Goal: Find contact information: Find contact information

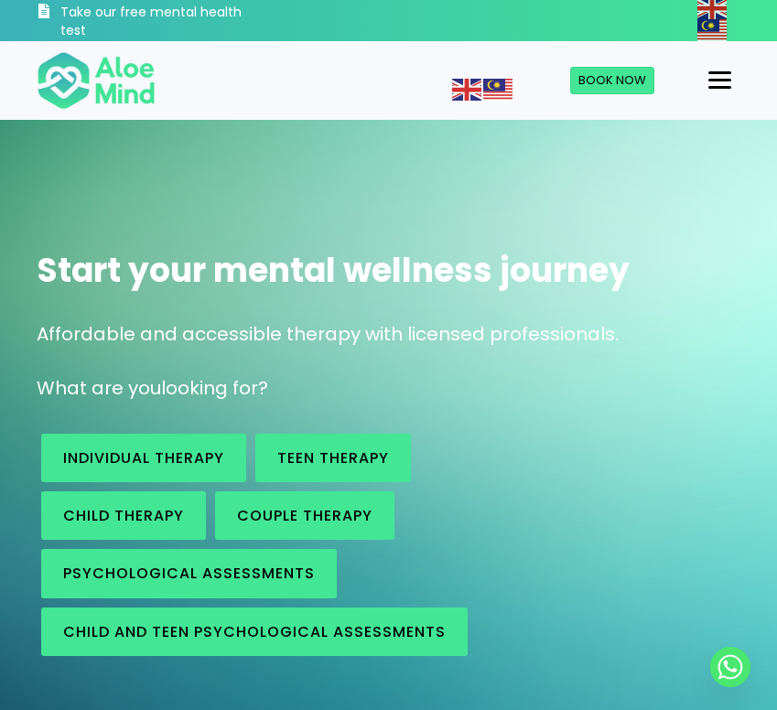
scroll to position [4, 0]
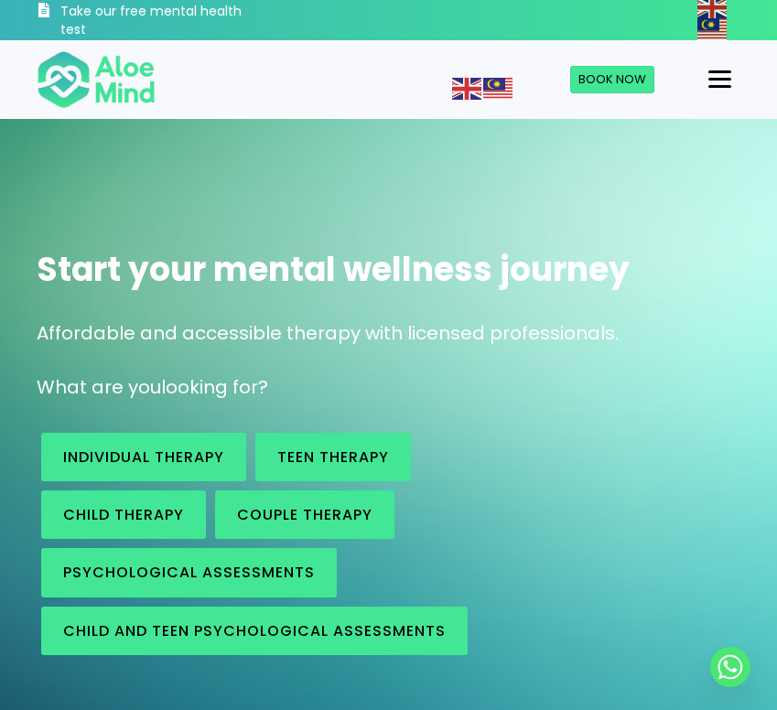
click at [709, 66] on button "Menu" at bounding box center [720, 79] width 38 height 31
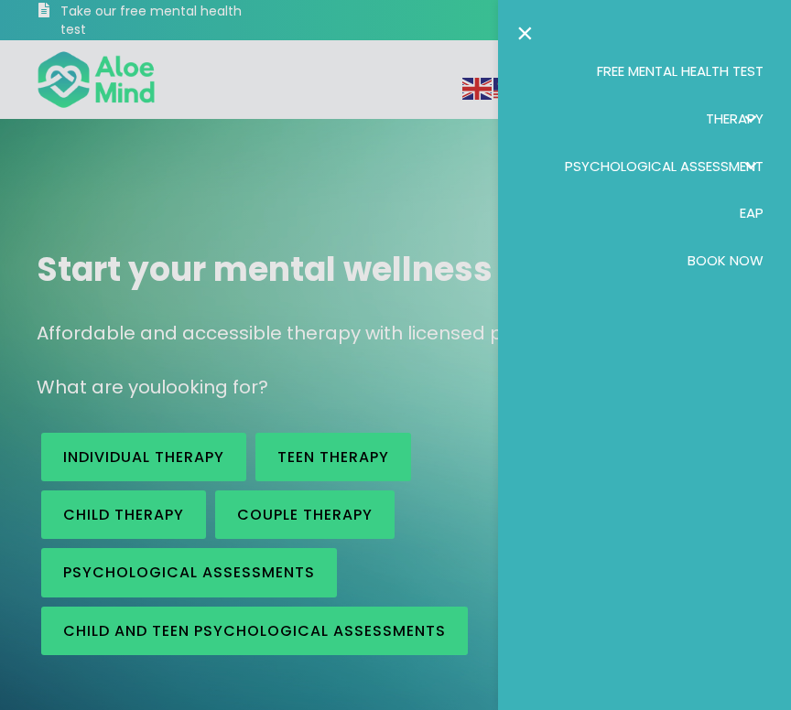
click at [522, 29] on link "×" at bounding box center [524, 32] width 17 height 29
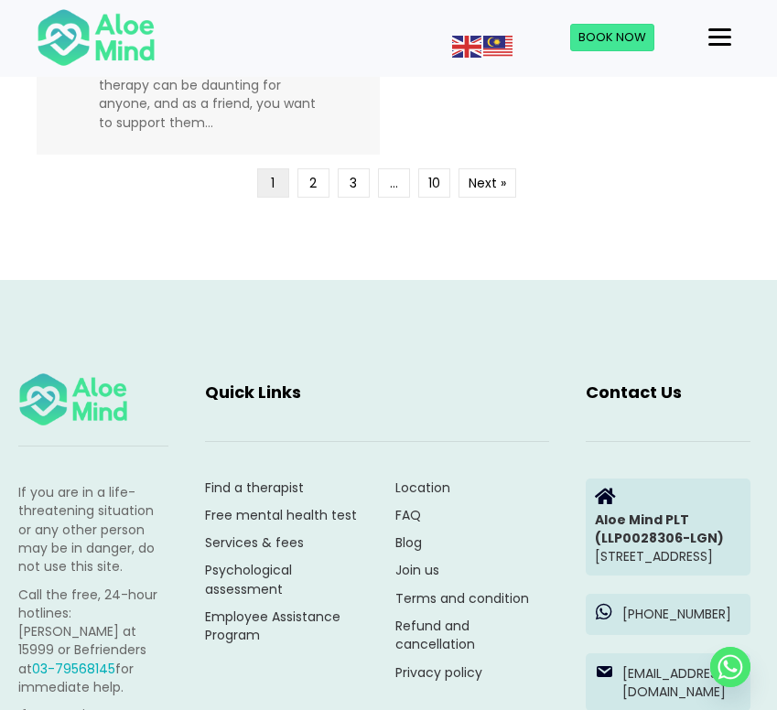
scroll to position [5410, 0]
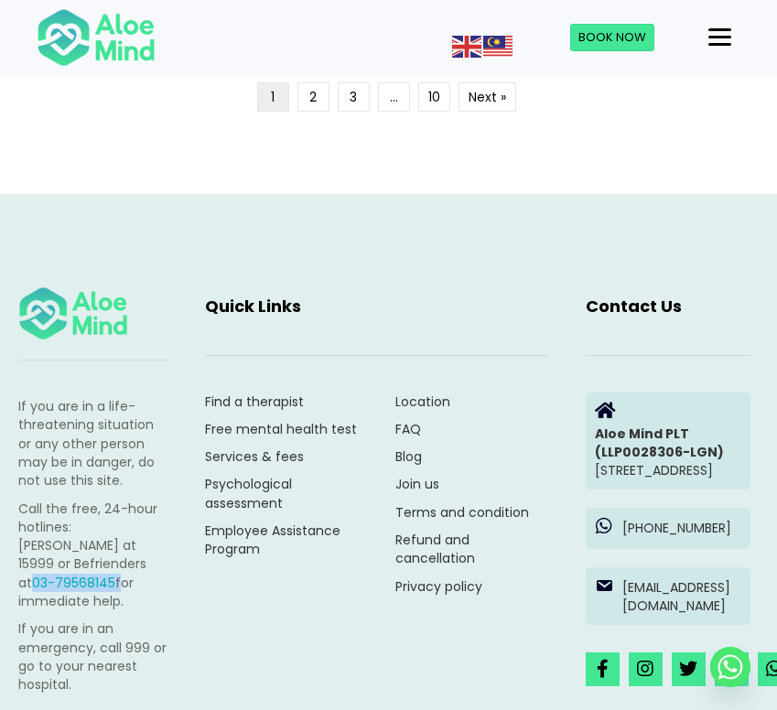
drag, startPoint x: 8, startPoint y: 543, endPoint x: 102, endPoint y: 546, distance: 94.3
click at [102, 546] on div "If you are in a life-threatening situation or any other person may be in danger…" at bounding box center [93, 550] width 187 height 342
copy p "03-79568145"
click at [285, 447] on link "Services & fees" at bounding box center [254, 456] width 99 height 18
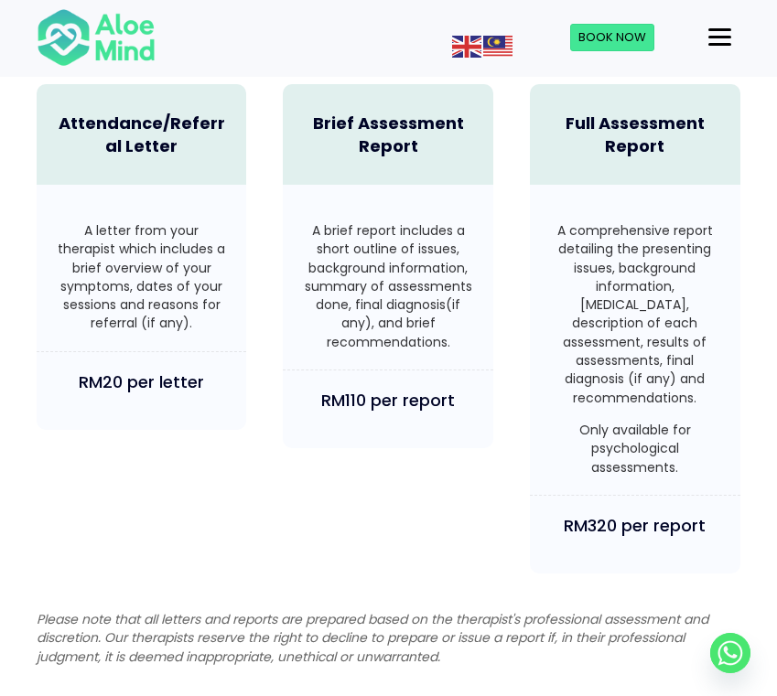
scroll to position [4612, 0]
